Goal: Transaction & Acquisition: Purchase product/service

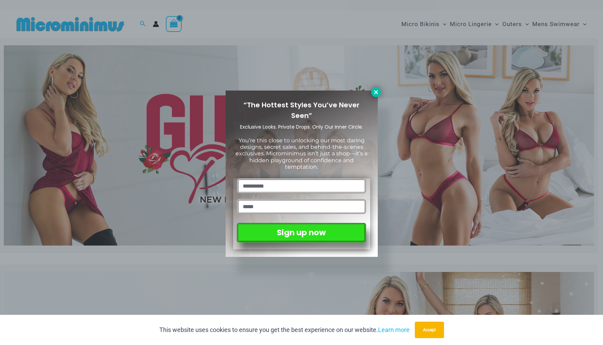
click at [377, 92] on icon at bounding box center [376, 92] width 6 height 6
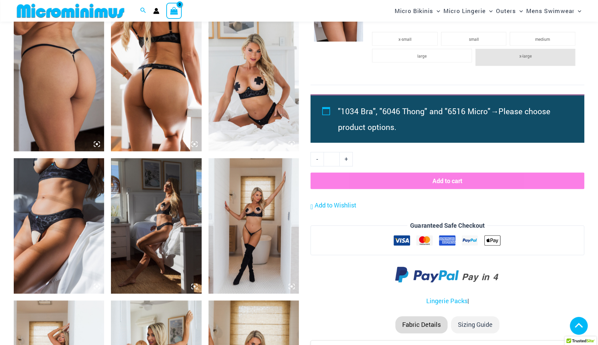
scroll to position [721, 0]
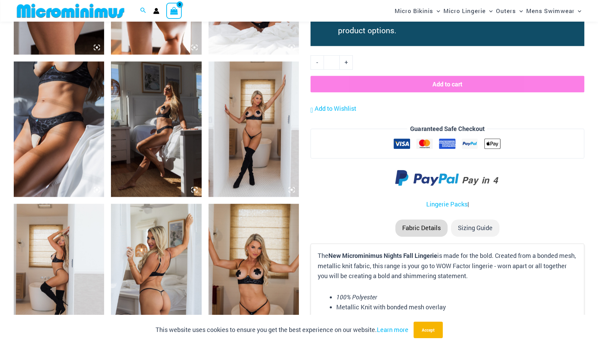
click at [253, 145] on img at bounding box center [253, 129] width 90 height 136
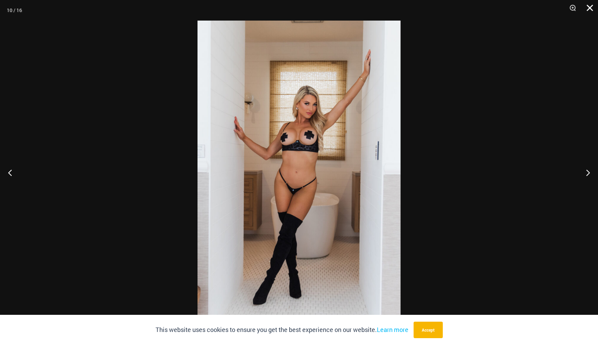
click at [589, 8] on button "Close" at bounding box center [587, 10] width 17 height 21
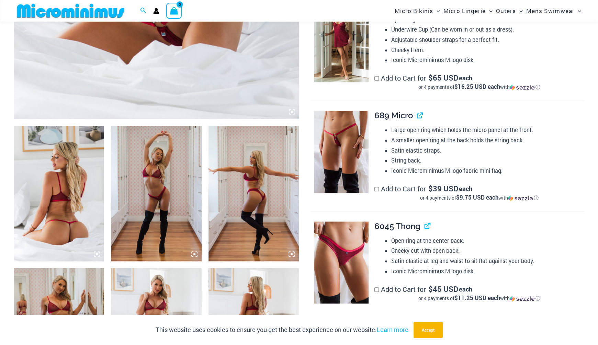
scroll to position [271, 0]
